Goal: Transaction & Acquisition: Purchase product/service

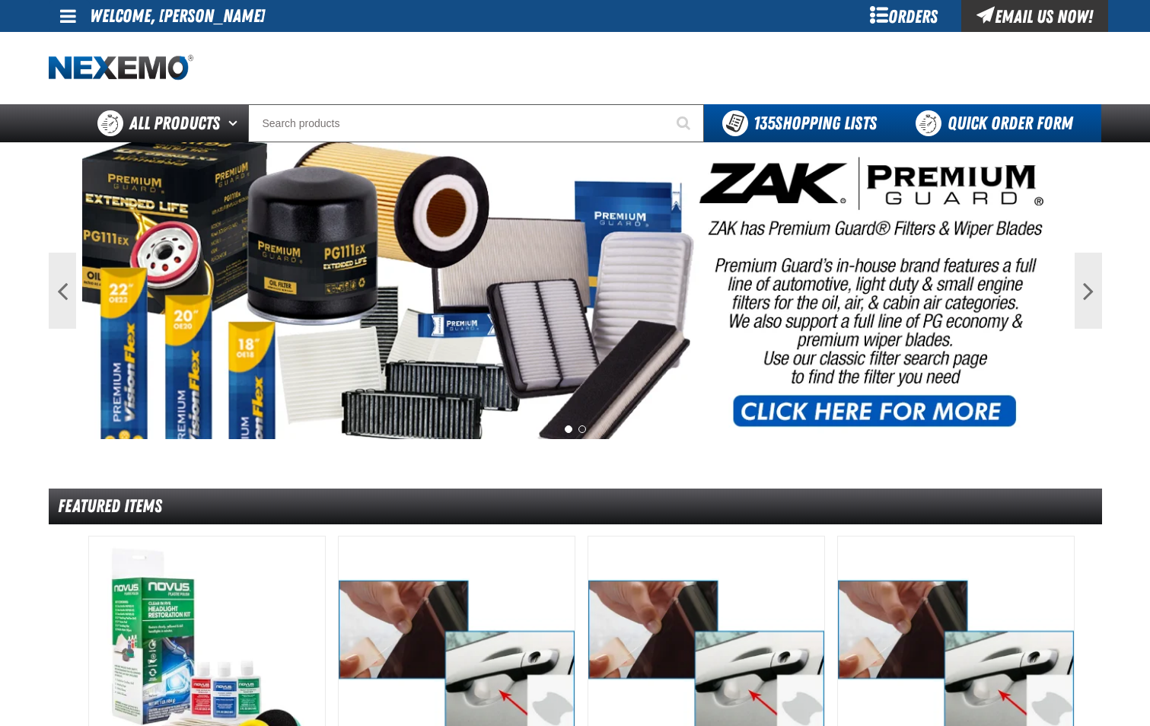
click at [956, 121] on link "Quick Order Form" at bounding box center [998, 123] width 206 height 38
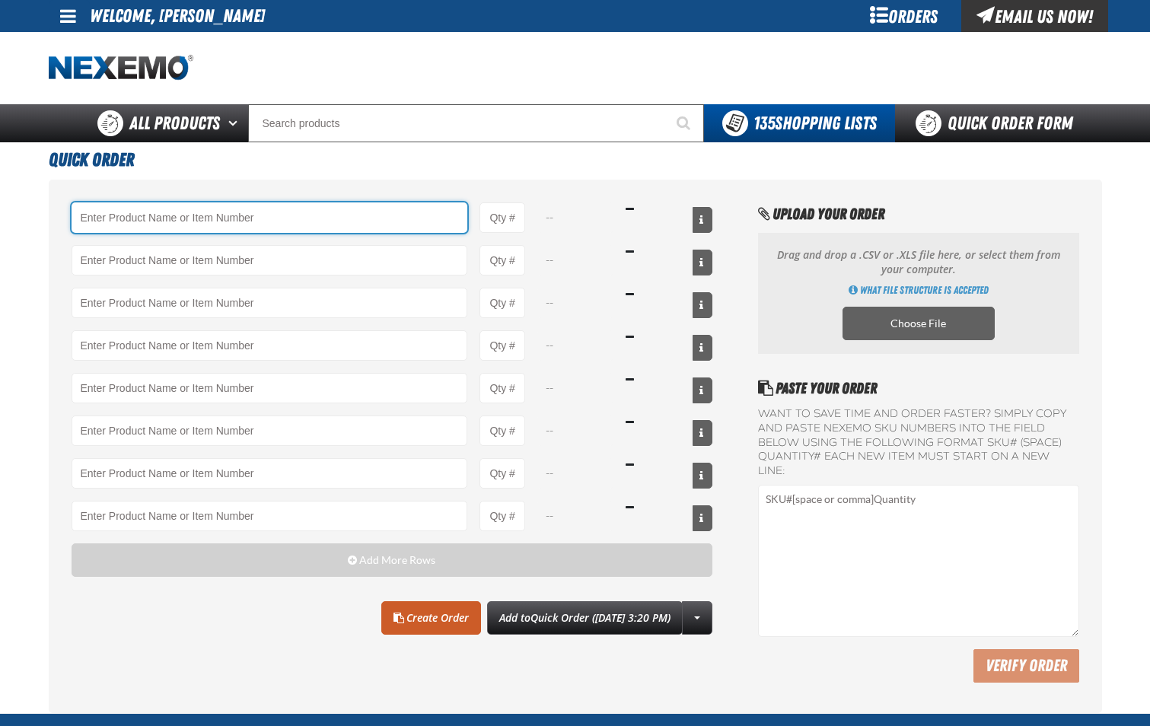
click at [250, 207] on input "Product" at bounding box center [270, 217] width 396 height 30
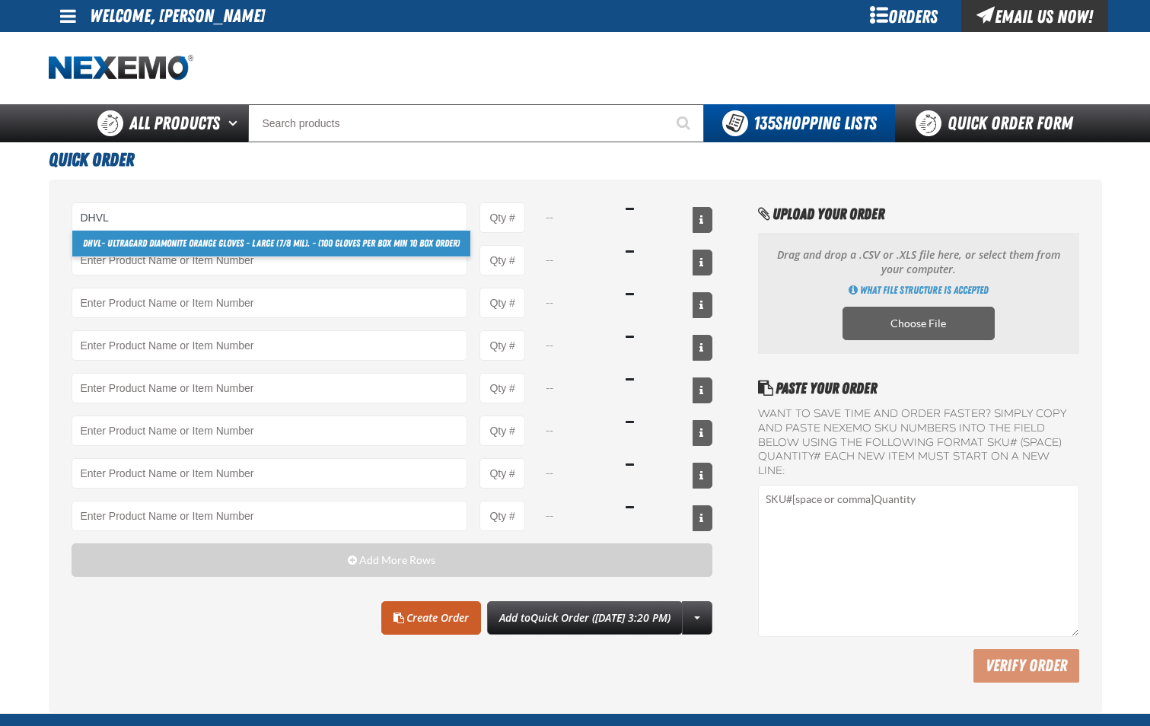
click at [259, 240] on link "DHVL - Ultragard Diamonite Orange Gloves - Large (7/8 mil). - (100 gloves per b…" at bounding box center [271, 244] width 398 height 26
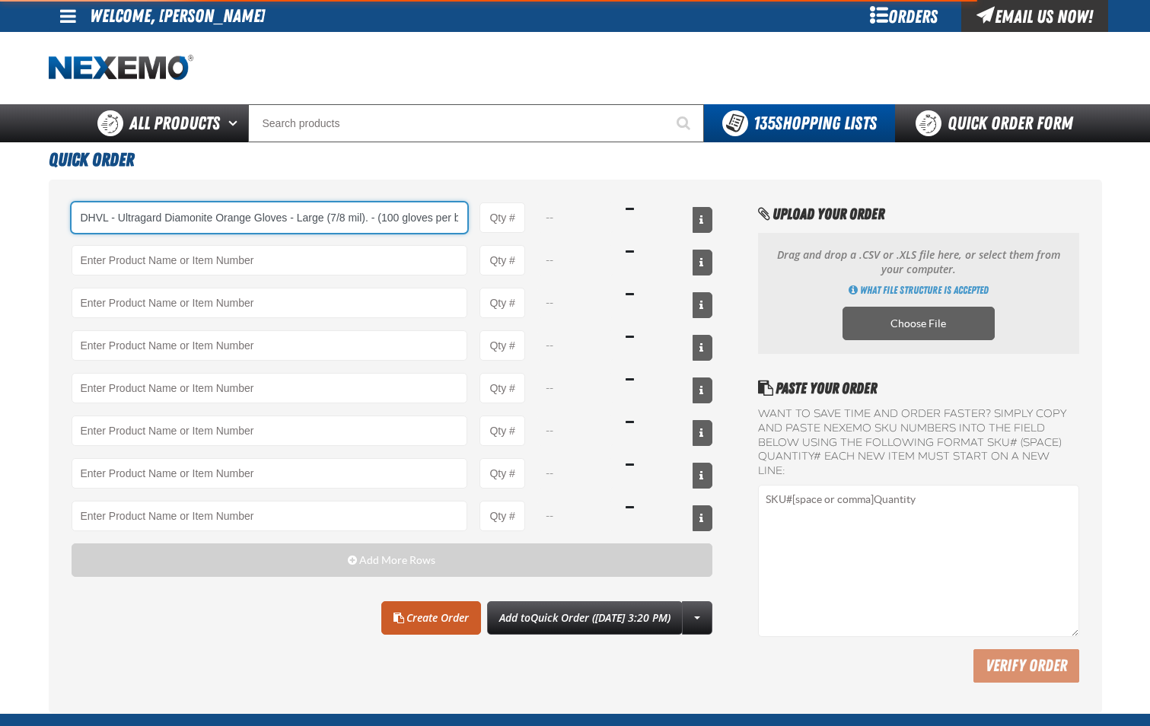
scroll to position [0, 102]
type input "DHVL - Ultragard Diamonite Orange Gloves - Large (7/8 mil). - (100 gloves per b…"
type input "1"
select select "box"
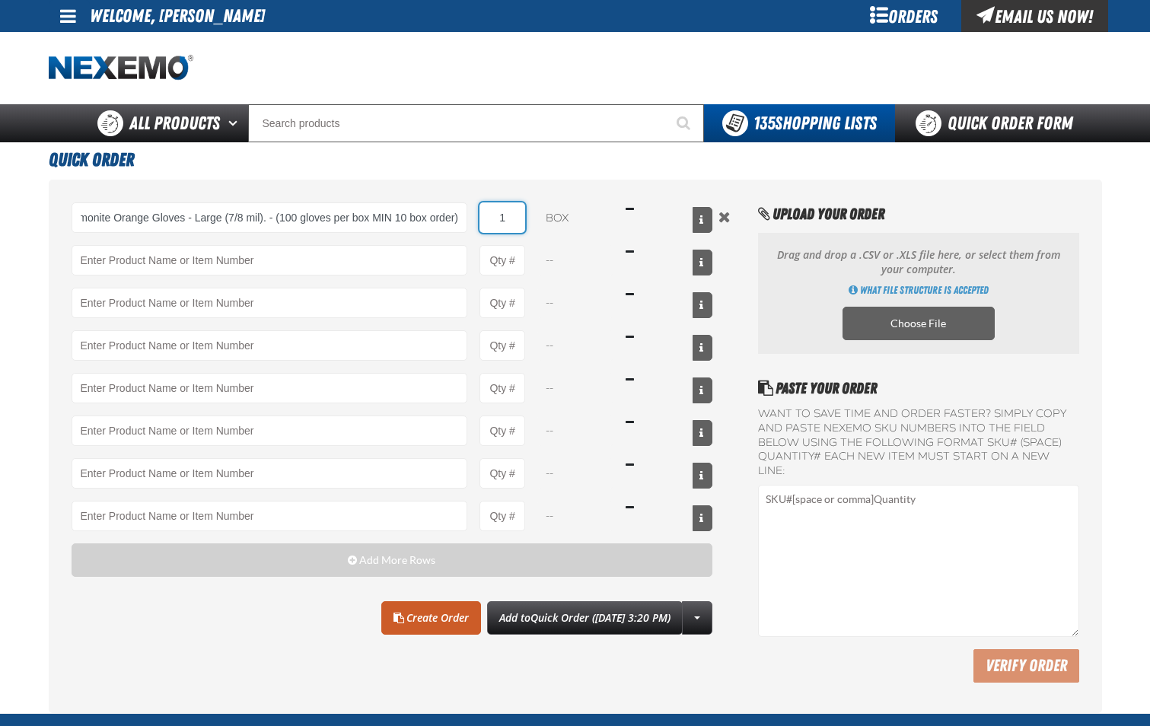
click at [515, 232] on input "1" at bounding box center [502, 217] width 46 height 30
type input "DHVL - Ultragard Diamonite Orange Gloves - Large (7/8 mil). - (100 gloves per b…"
type input "40"
click at [396, 619] on link "Create Order" at bounding box center [431, 617] width 100 height 33
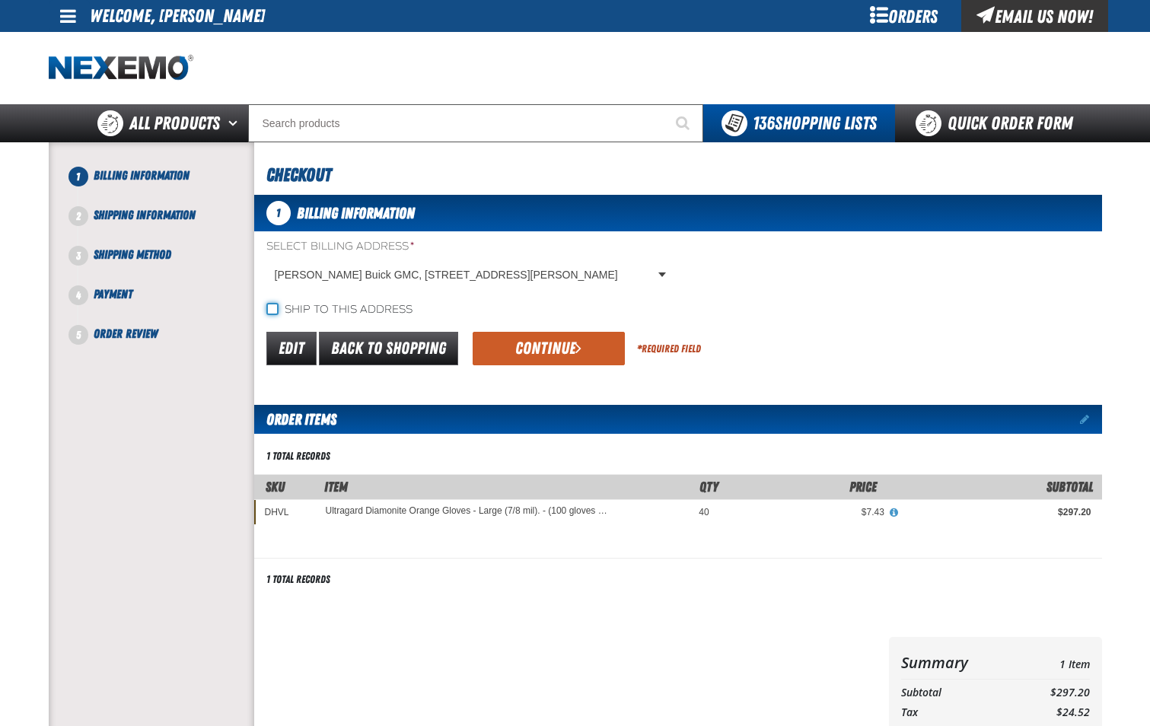
click at [272, 307] on input "Ship to this address" at bounding box center [272, 309] width 12 height 12
checkbox input "true"
click at [546, 350] on button "Continue" at bounding box center [549, 348] width 152 height 33
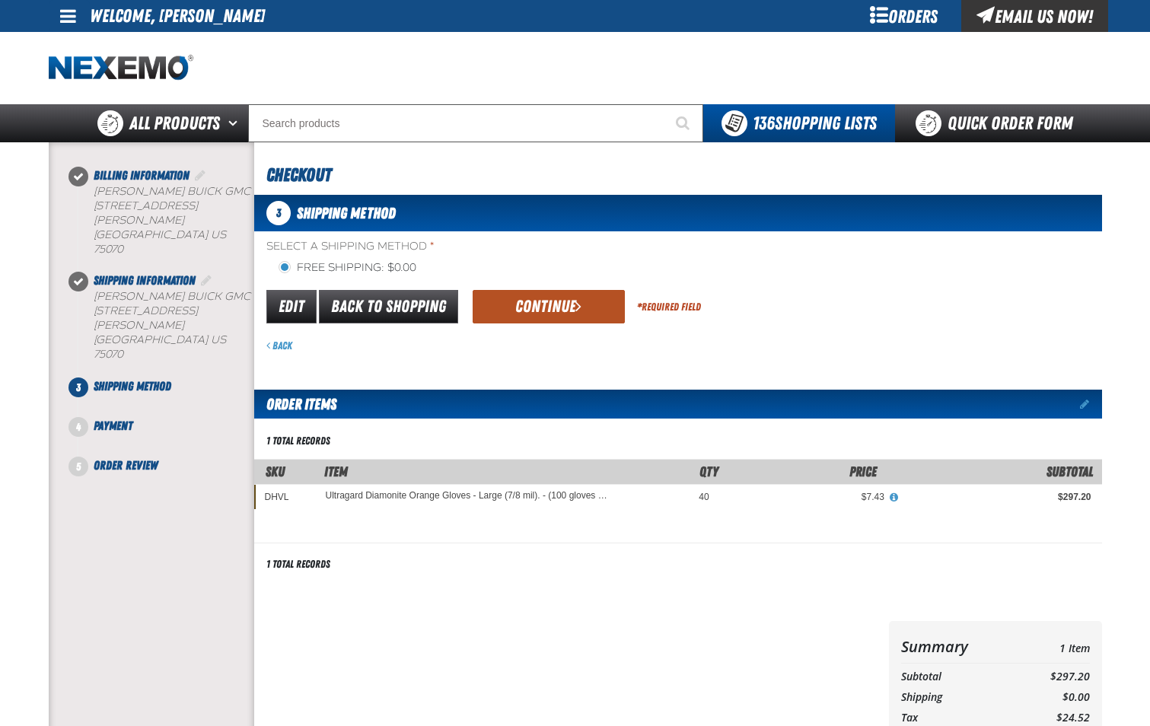
click at [555, 310] on button "Continue" at bounding box center [549, 306] width 152 height 33
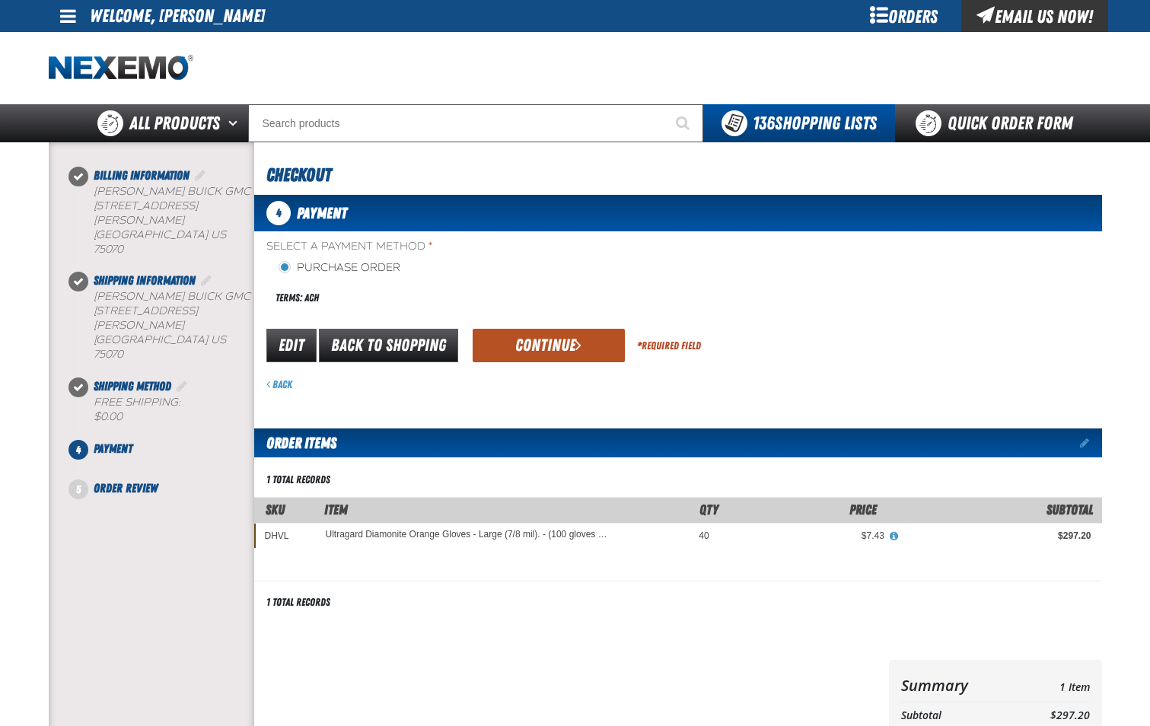
click at [556, 336] on button "Continue" at bounding box center [549, 345] width 152 height 33
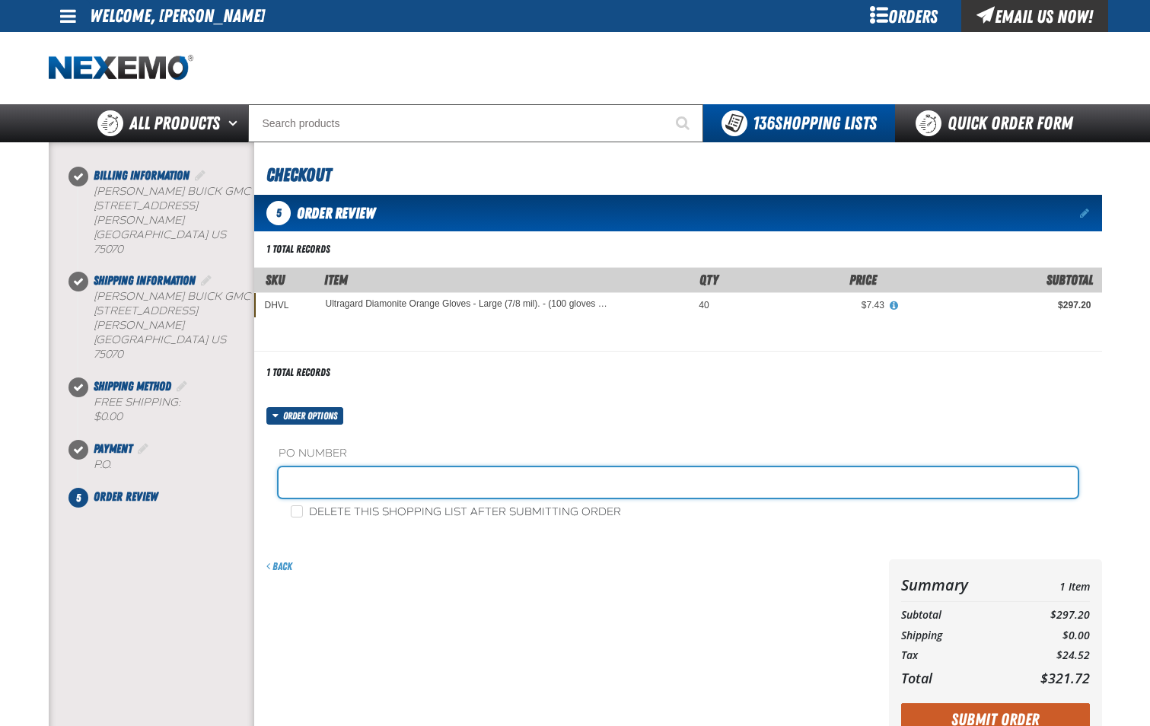
click at [538, 473] on input "text" at bounding box center [677, 482] width 799 height 30
type input "PARTS-JL"
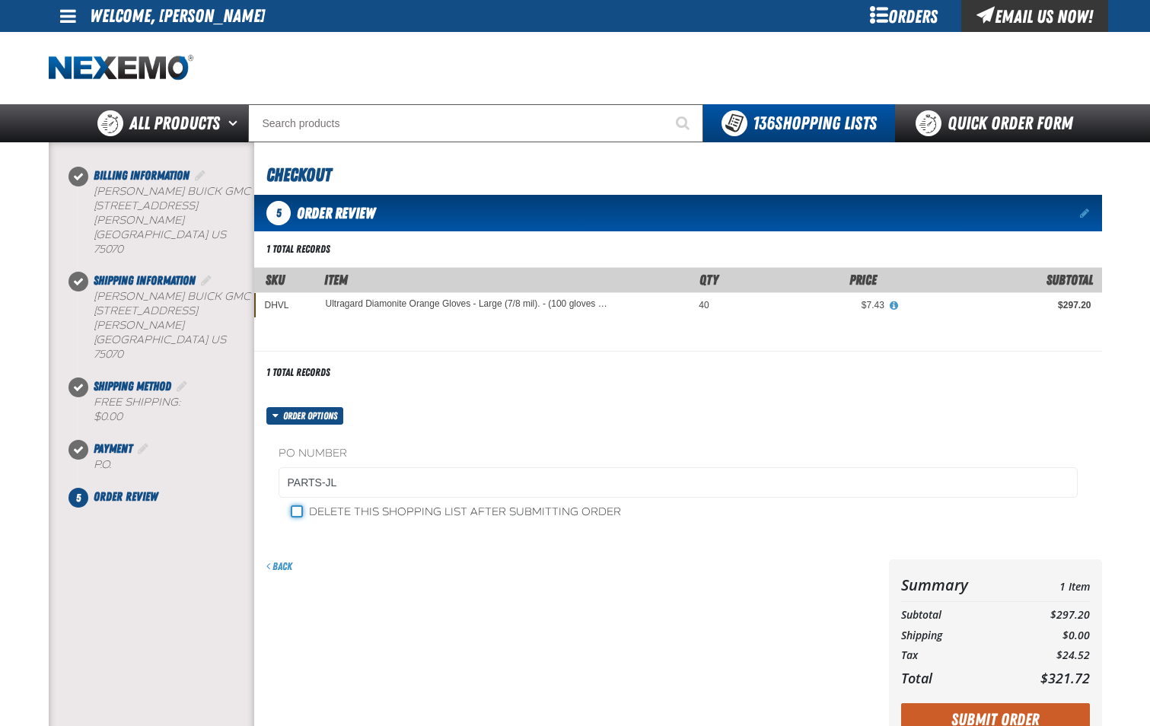
click at [297, 516] on input "Delete this shopping list after submitting order" at bounding box center [297, 511] width 12 height 12
checkbox input "true"
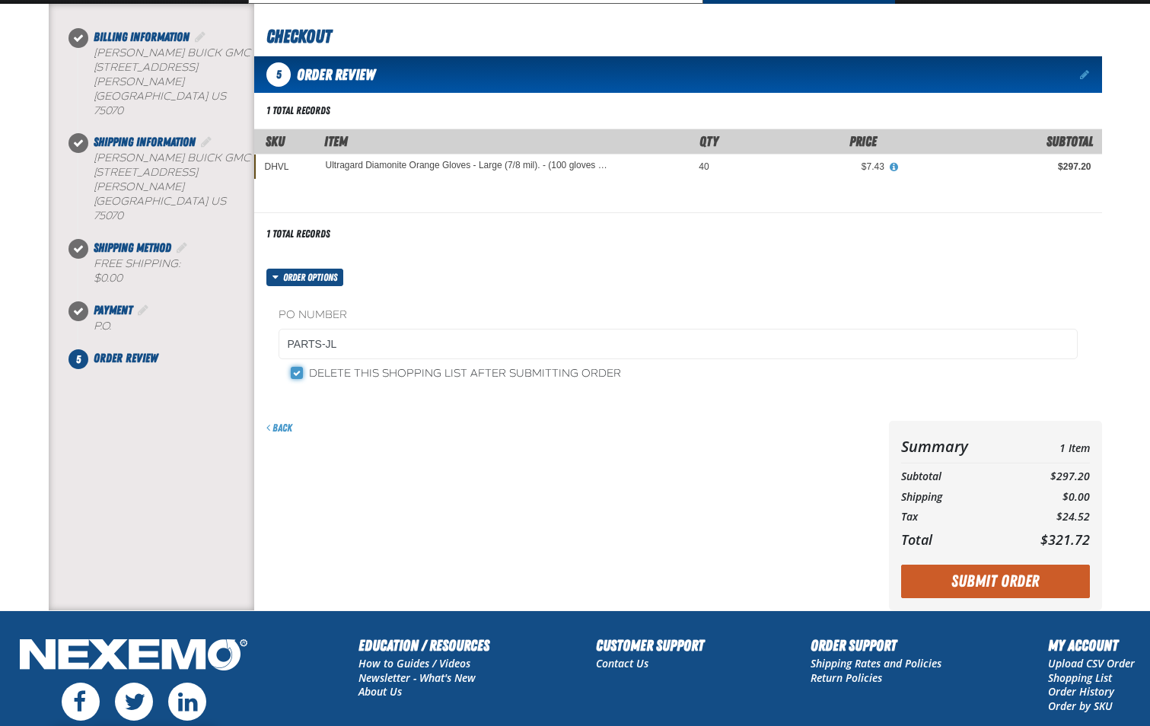
scroll to position [152, 0]
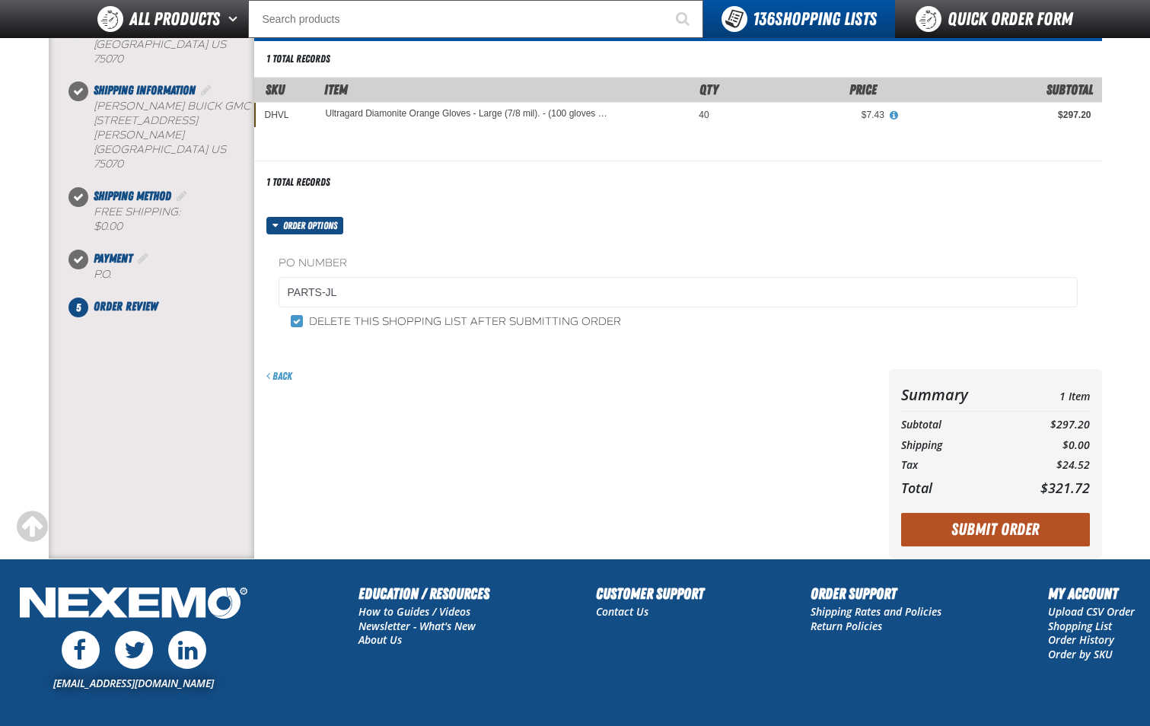
click at [1006, 534] on button "Submit Order" at bounding box center [995, 529] width 189 height 33
